Goal: Task Accomplishment & Management: Manage account settings

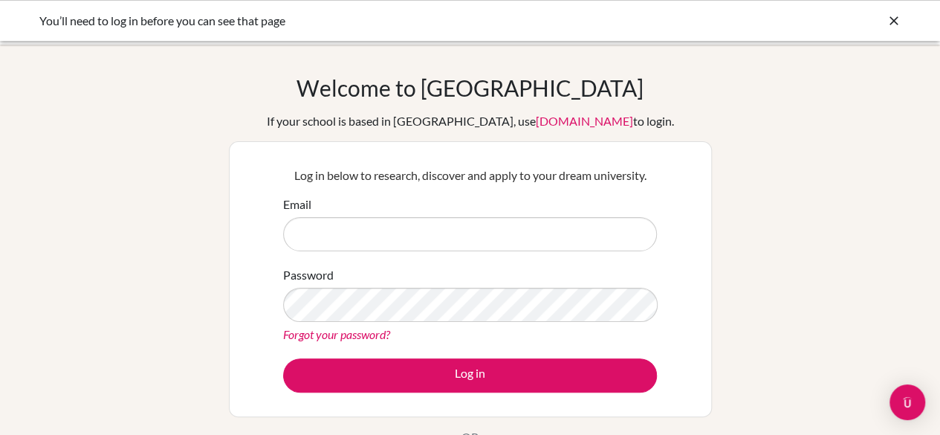
type input "[EMAIL_ADDRESS][DOMAIN_NAME]"
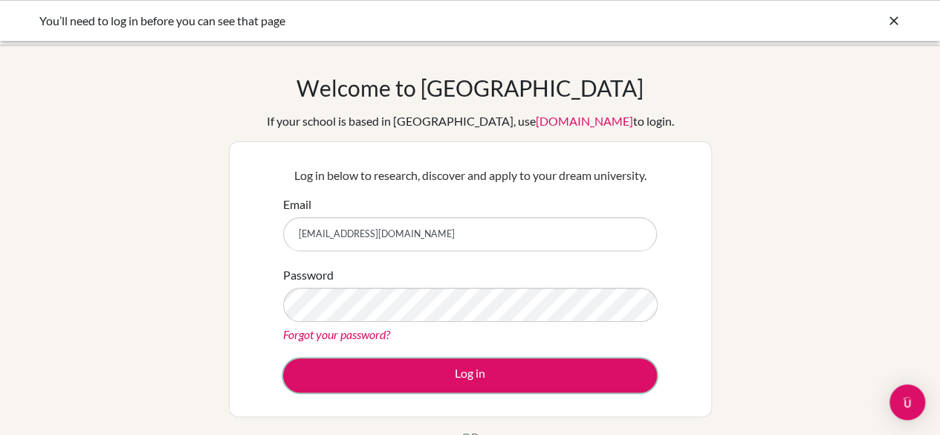
click at [474, 369] on button "Log in" at bounding box center [470, 375] width 374 height 34
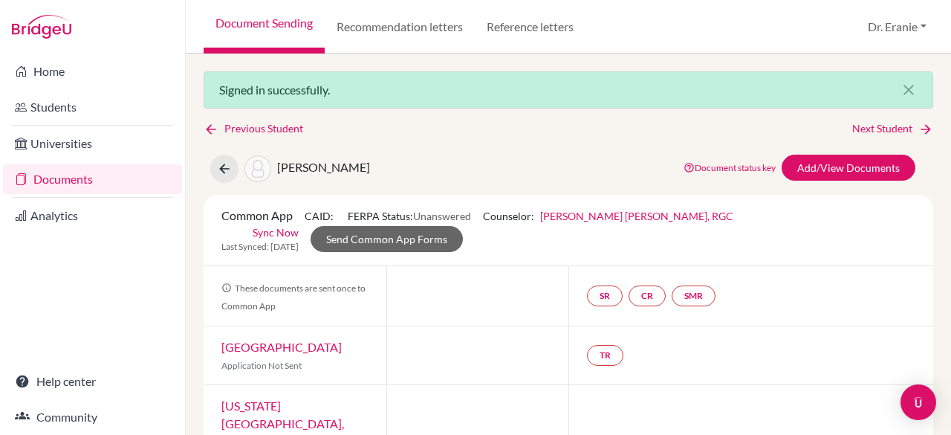
click at [68, 181] on link "Documents" at bounding box center [92, 179] width 179 height 30
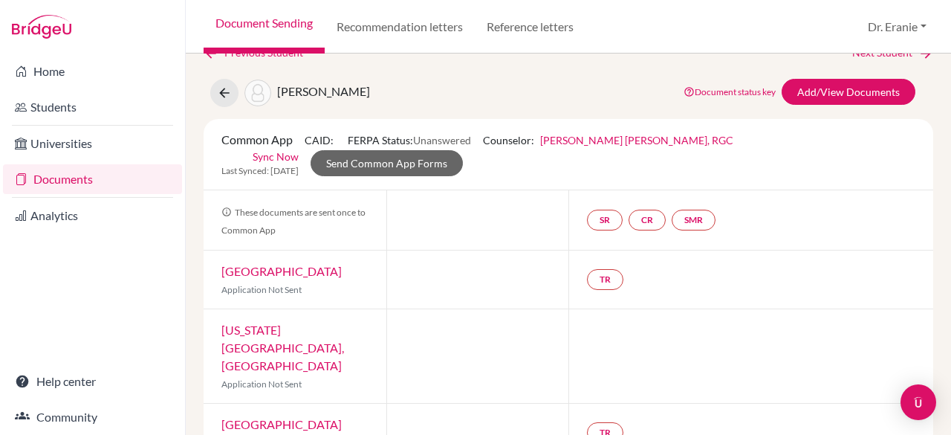
scroll to position [223, 0]
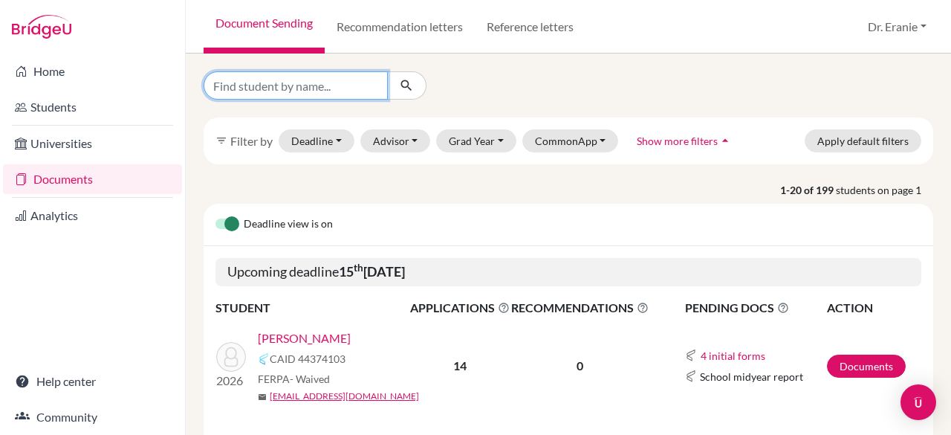
click at [309, 80] on input "Find student by name..." at bounding box center [296, 85] width 184 height 28
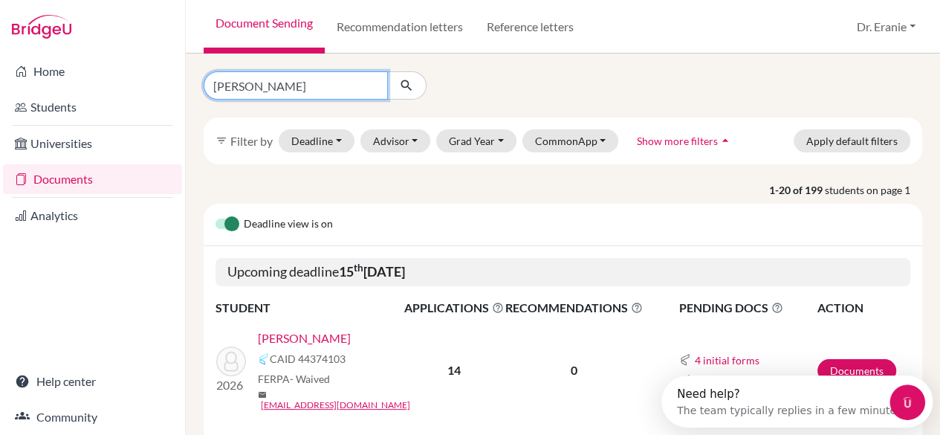
type input "ana hsu"
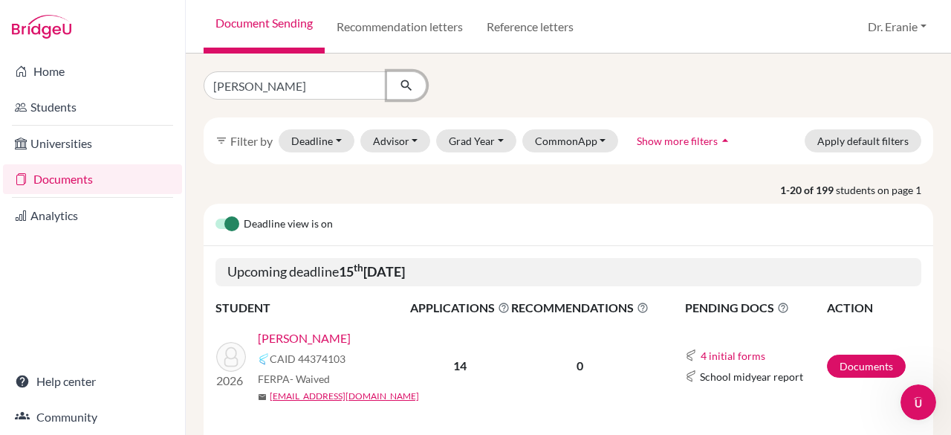
click at [401, 87] on icon "submit" at bounding box center [406, 85] width 15 height 15
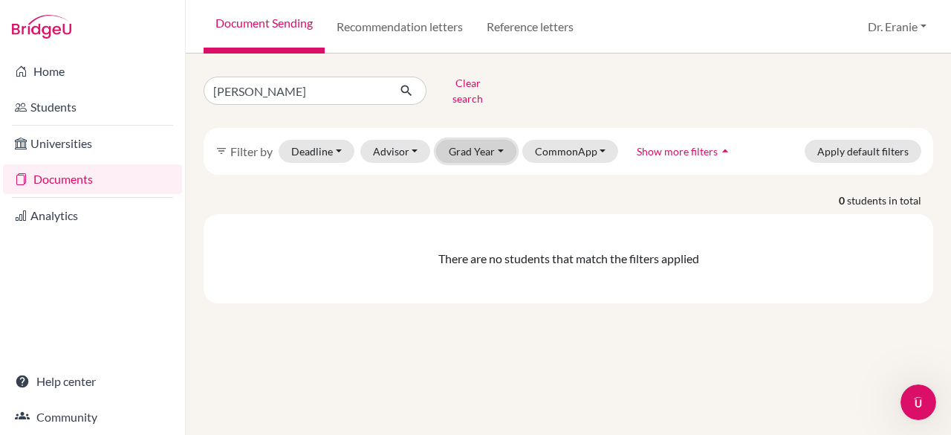
click at [499, 145] on button "Grad Year" at bounding box center [476, 151] width 80 height 23
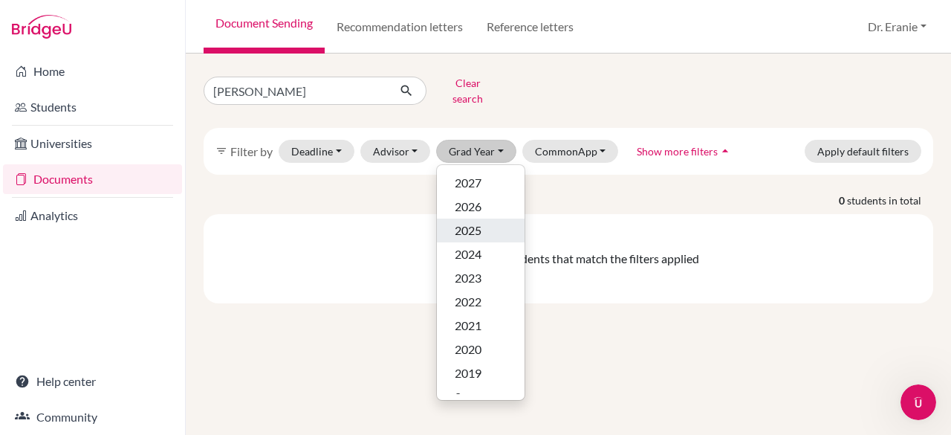
click at [461, 221] on span "2025" at bounding box center [468, 230] width 27 height 18
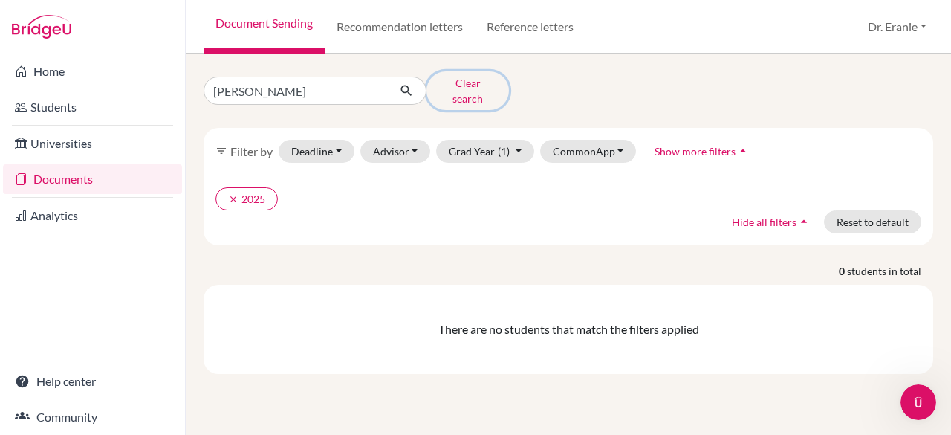
click at [444, 86] on button "Clear search" at bounding box center [468, 90] width 82 height 39
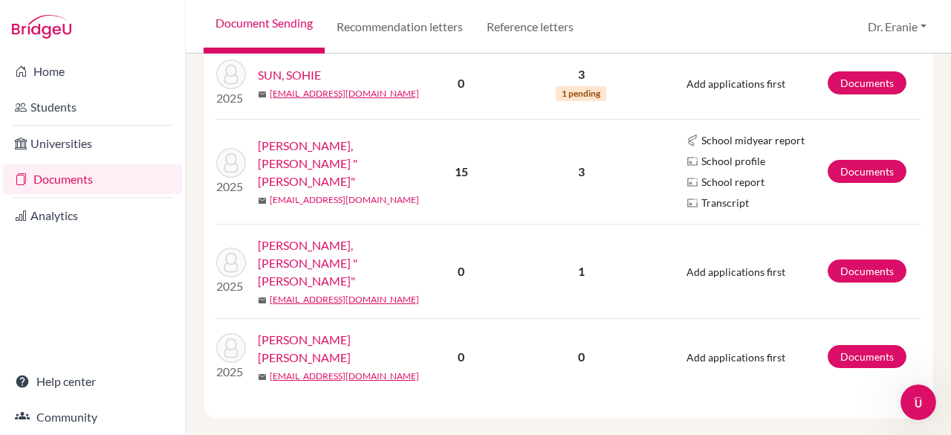
scroll to position [1762, 0]
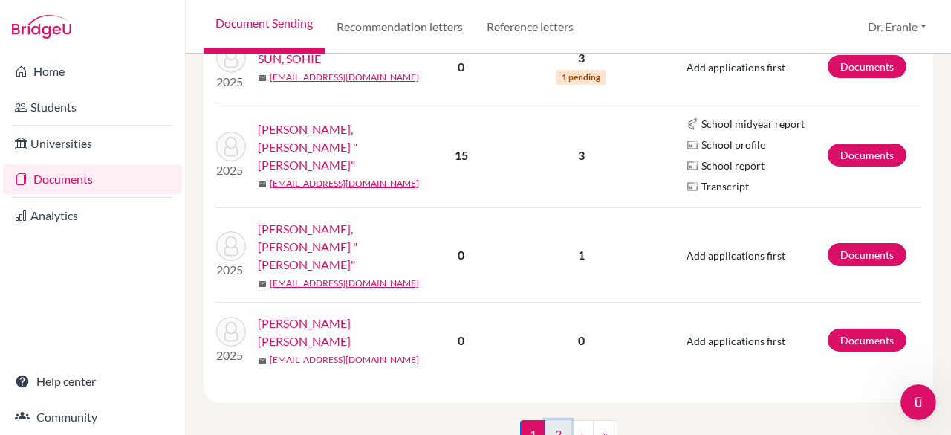
click at [554, 420] on link "2" at bounding box center [558, 434] width 26 height 28
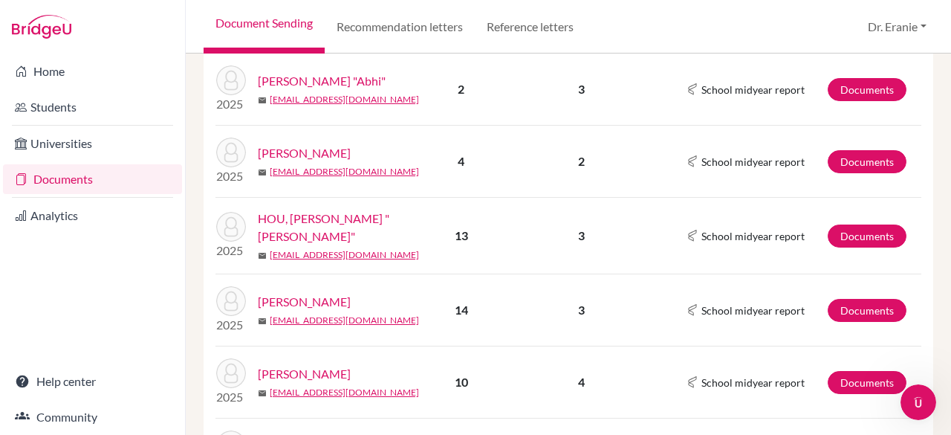
scroll to position [817, 0]
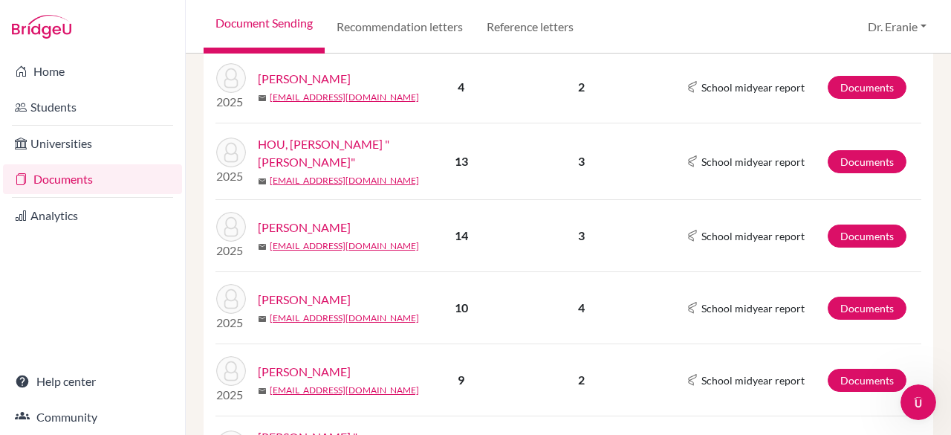
click at [303, 218] on link "[PERSON_NAME]" at bounding box center [304, 227] width 93 height 18
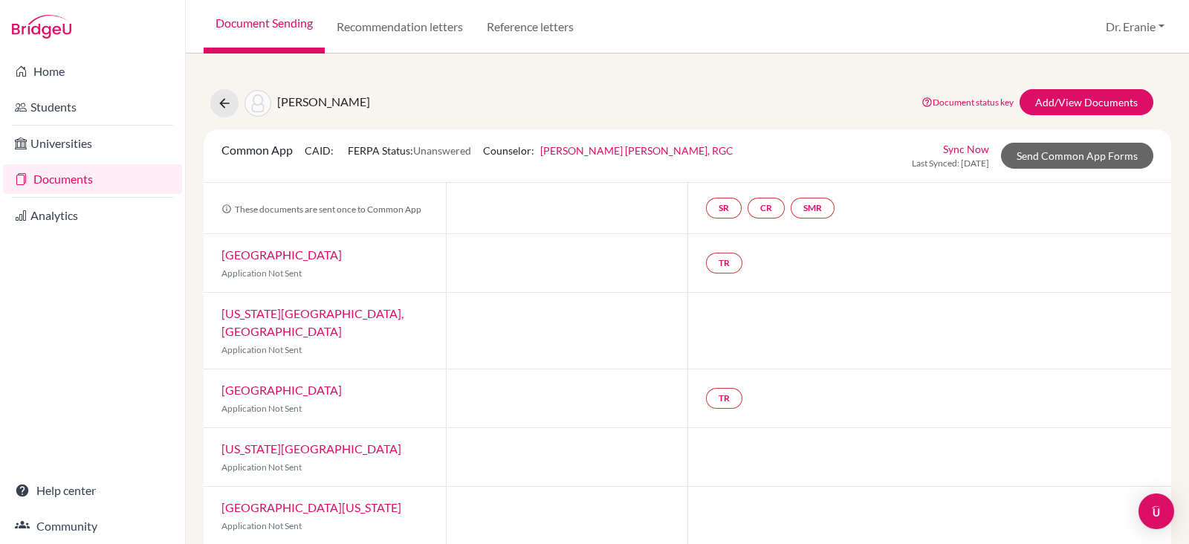
click at [66, 185] on link "Documents" at bounding box center [92, 179] width 179 height 30
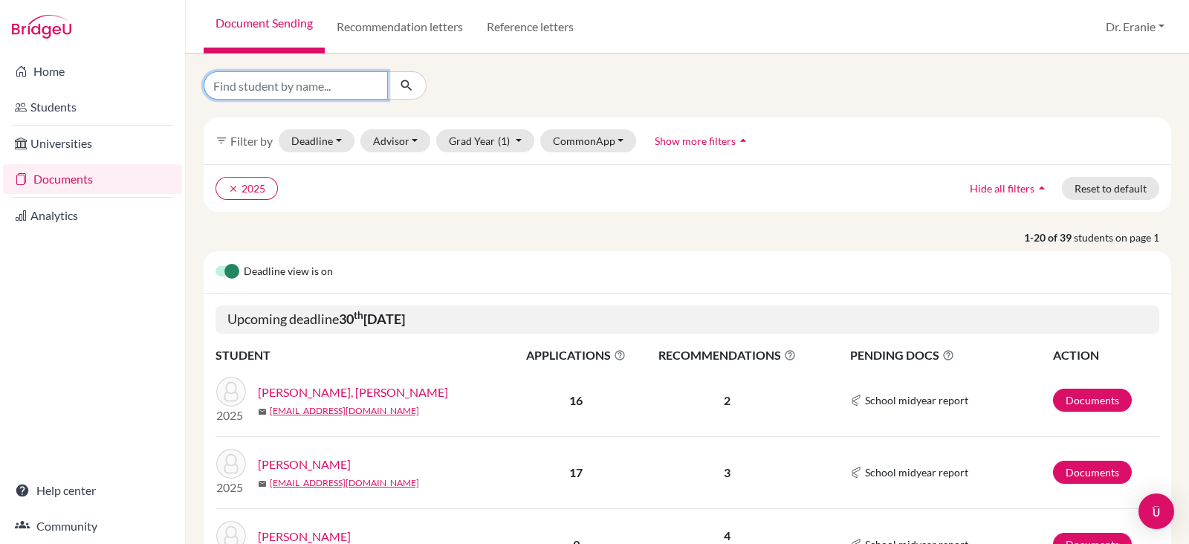
click at [327, 79] on input "Find student by name..." at bounding box center [296, 85] width 184 height 28
type input "[PERSON_NAME]"
click at [399, 85] on button "submit" at bounding box center [406, 85] width 39 height 28
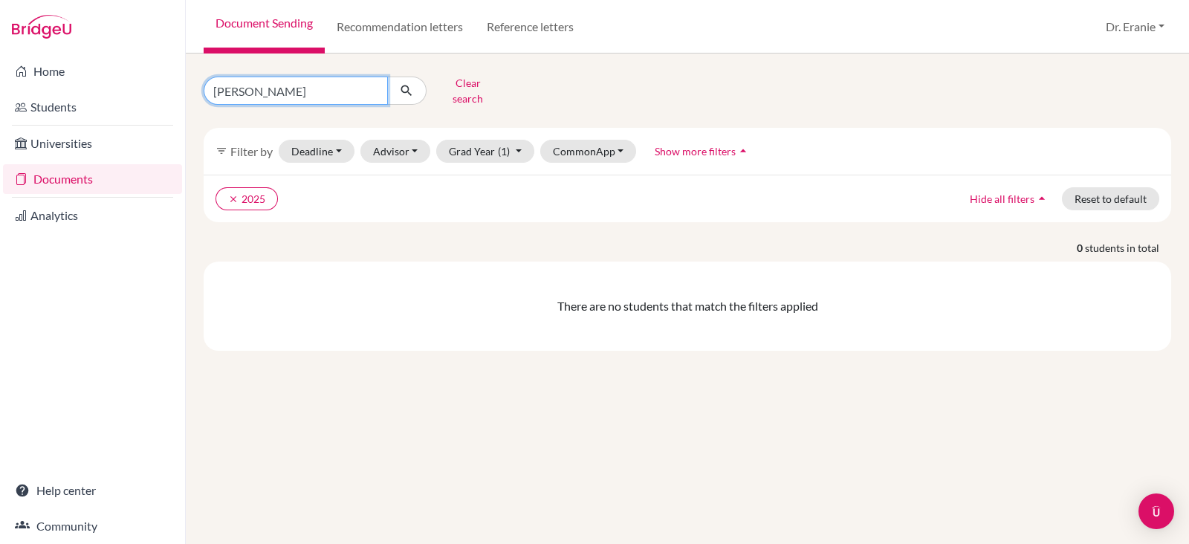
click at [290, 88] on input "ana hsu" at bounding box center [296, 91] width 184 height 28
click at [375, 83] on input "ana hsu" at bounding box center [296, 91] width 184 height 28
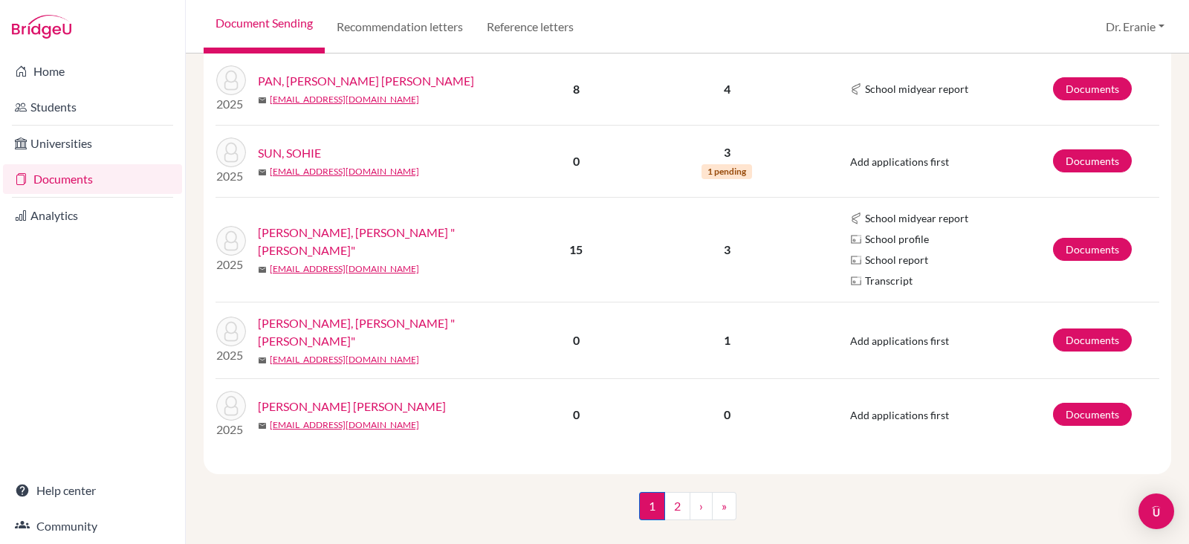
scroll to position [1628, 0]
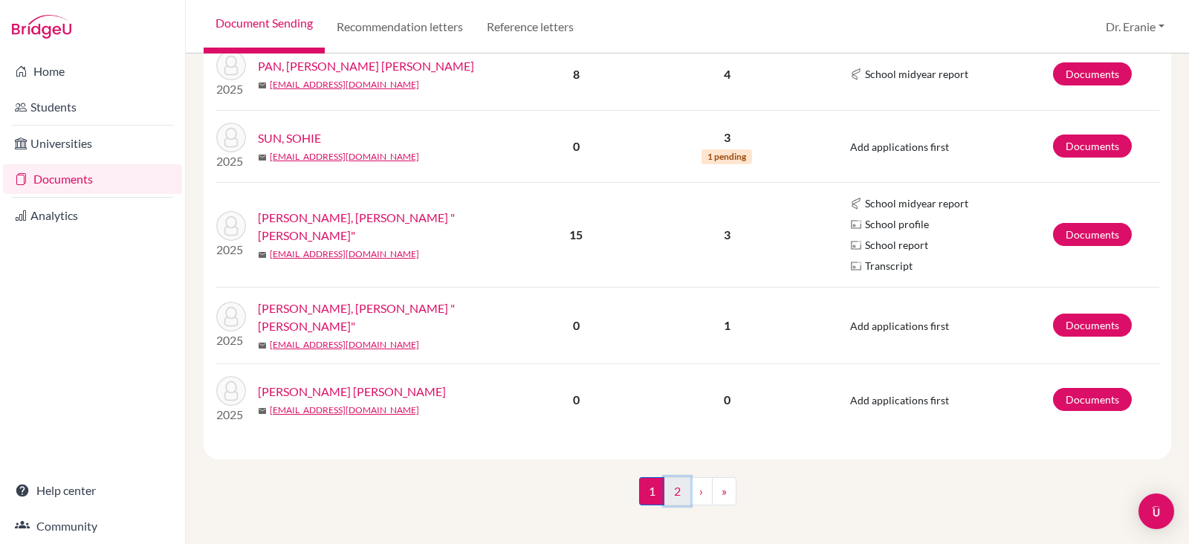
click at [674, 481] on link "2" at bounding box center [677, 491] width 26 height 28
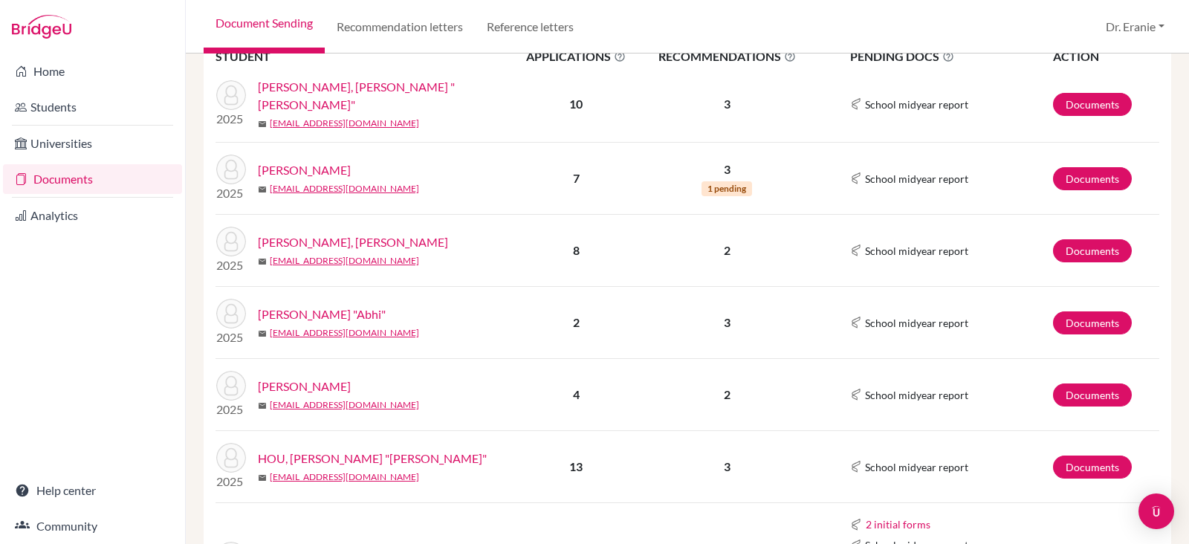
scroll to position [742, 0]
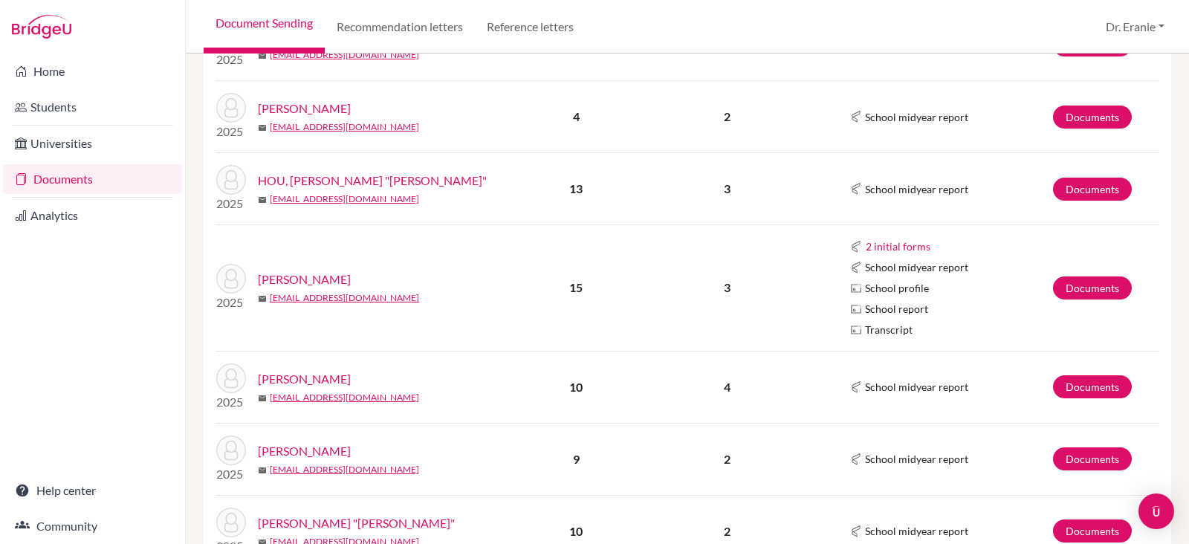
click at [296, 270] on link "Hsu, Anna" at bounding box center [304, 279] width 93 height 18
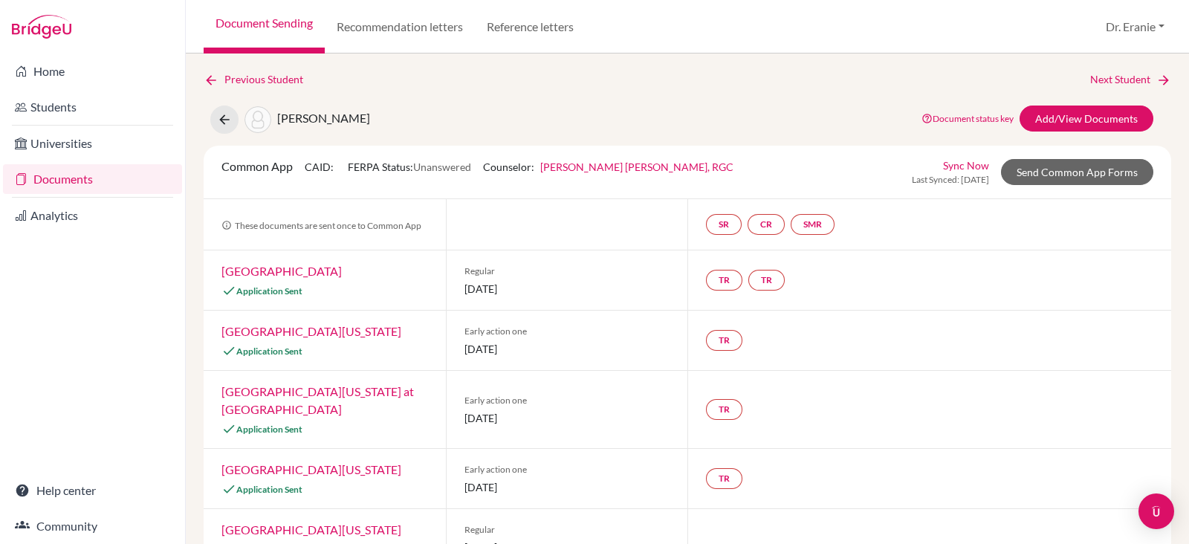
click at [947, 166] on link "Sync Now" at bounding box center [966, 166] width 46 height 16
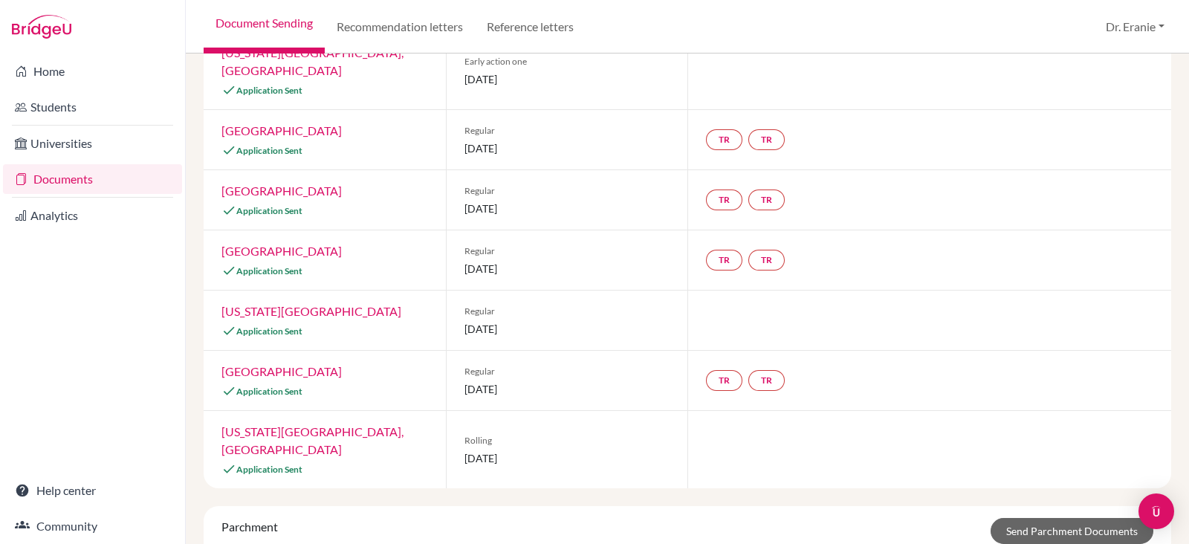
scroll to position [775, 0]
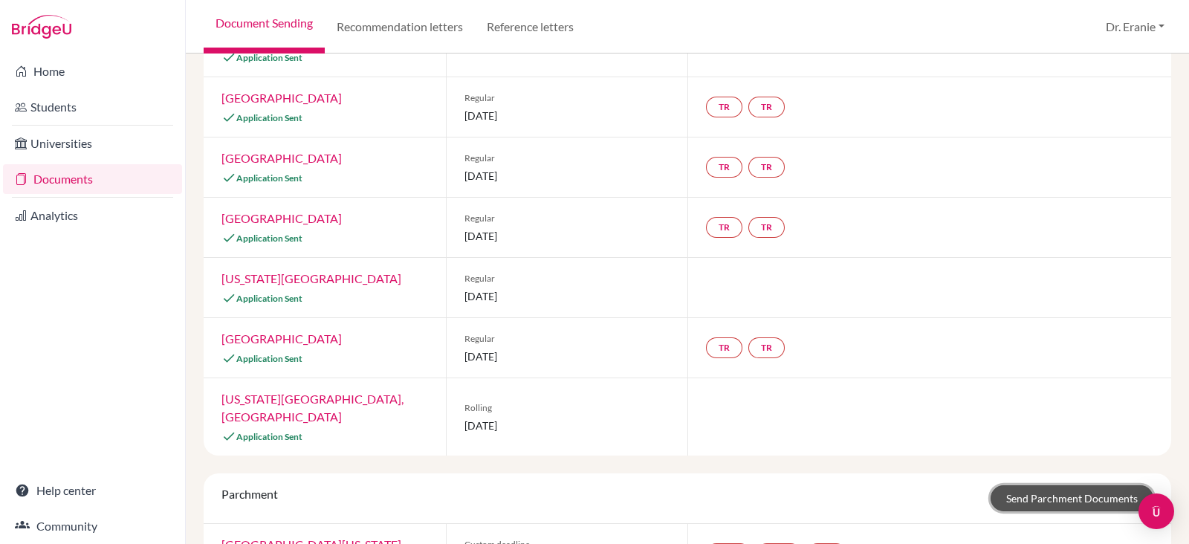
click at [1002, 485] on link "Send Parchment Documents" at bounding box center [1072, 498] width 163 height 26
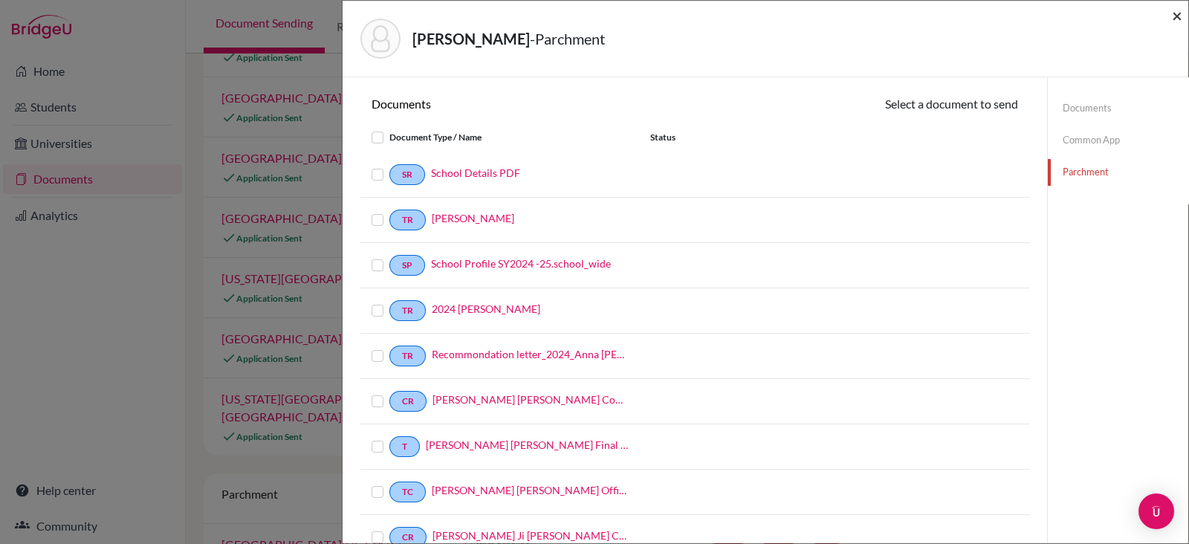
click at [1175, 16] on span "×" at bounding box center [1177, 15] width 10 height 22
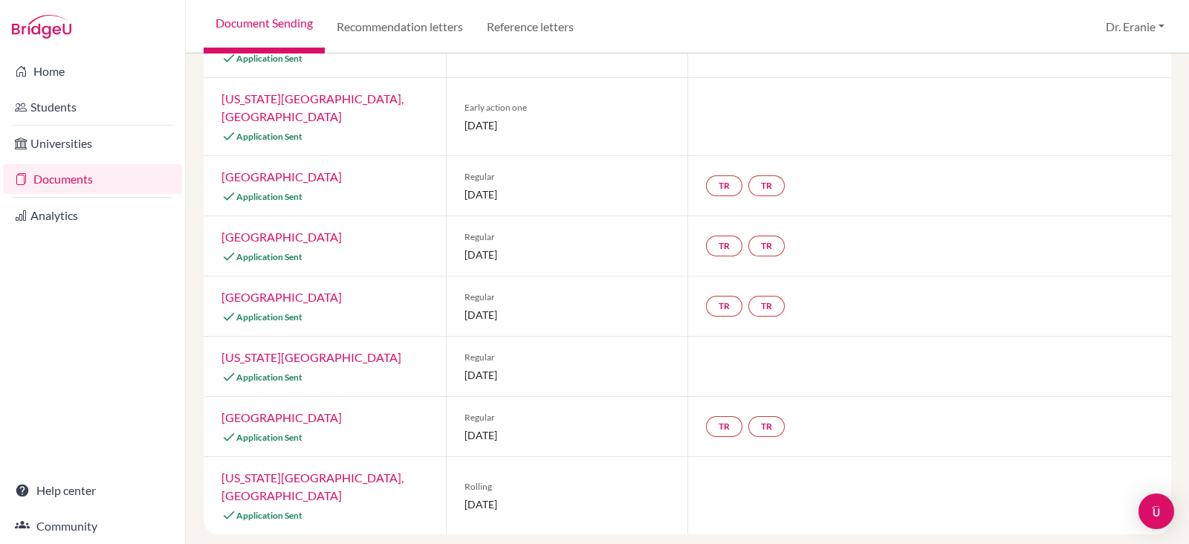
scroll to position [726, 0]
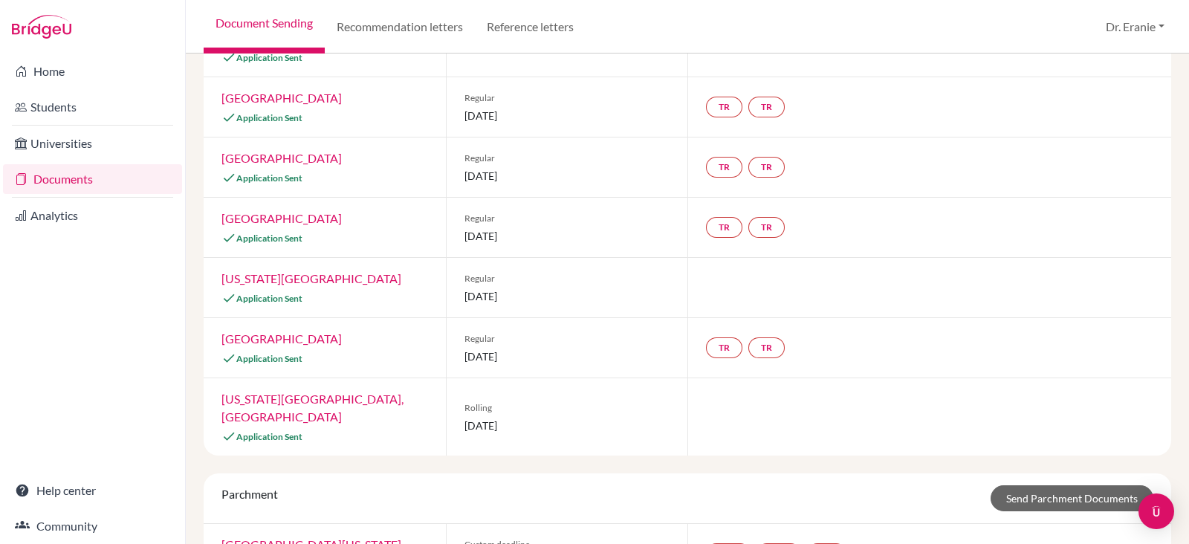
click at [276, 537] on link "[GEOGRAPHIC_DATA][US_STATE]" at bounding box center [311, 544] width 180 height 14
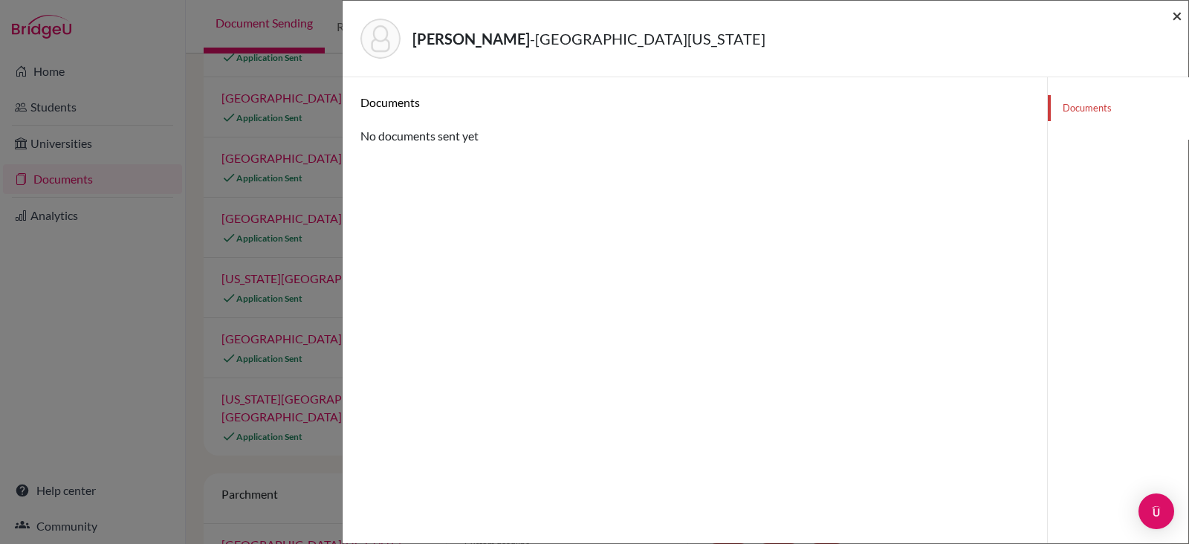
click at [1178, 14] on span "×" at bounding box center [1177, 15] width 10 height 22
